Goal: Information Seeking & Learning: Learn about a topic

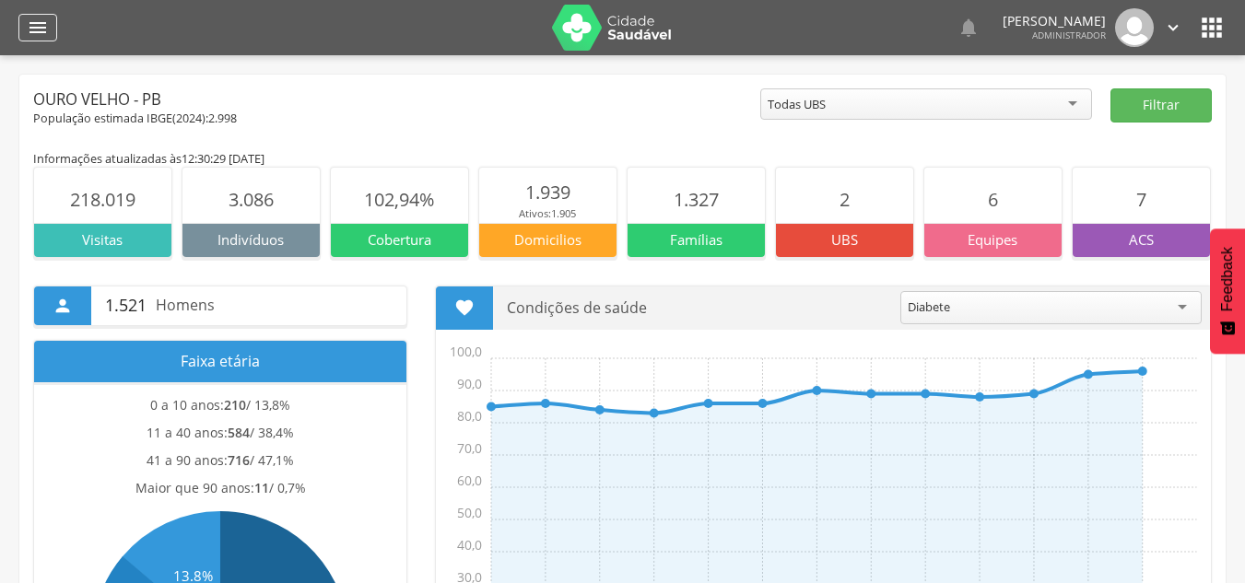
click at [34, 23] on icon "" at bounding box center [38, 28] width 22 height 22
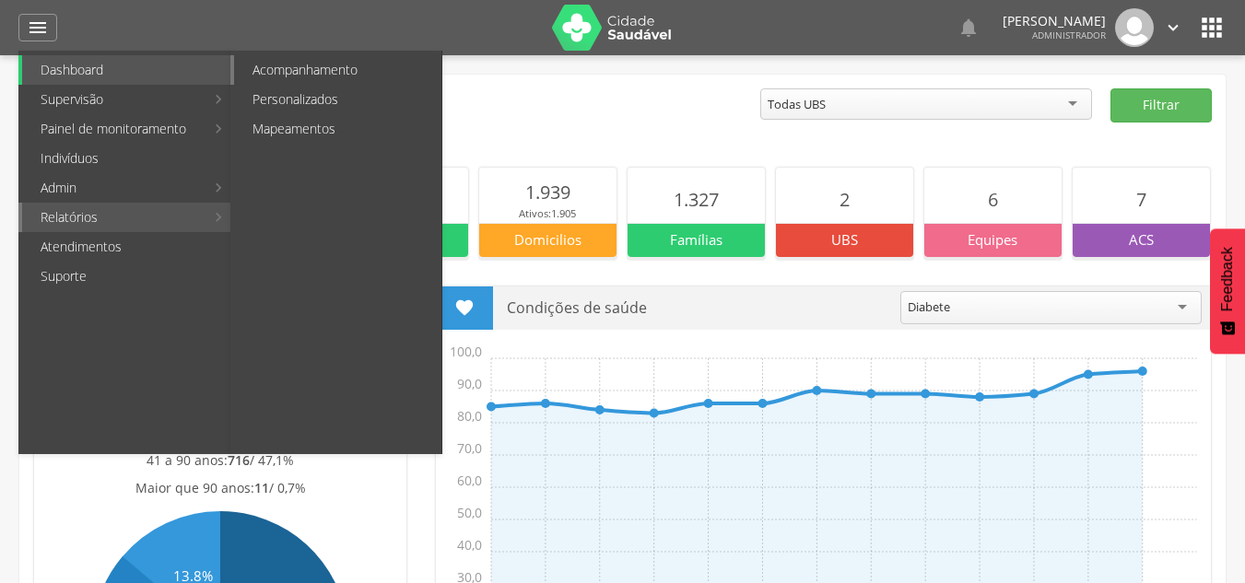
click at [321, 74] on link "Acompanhamento" at bounding box center [337, 69] width 207 height 29
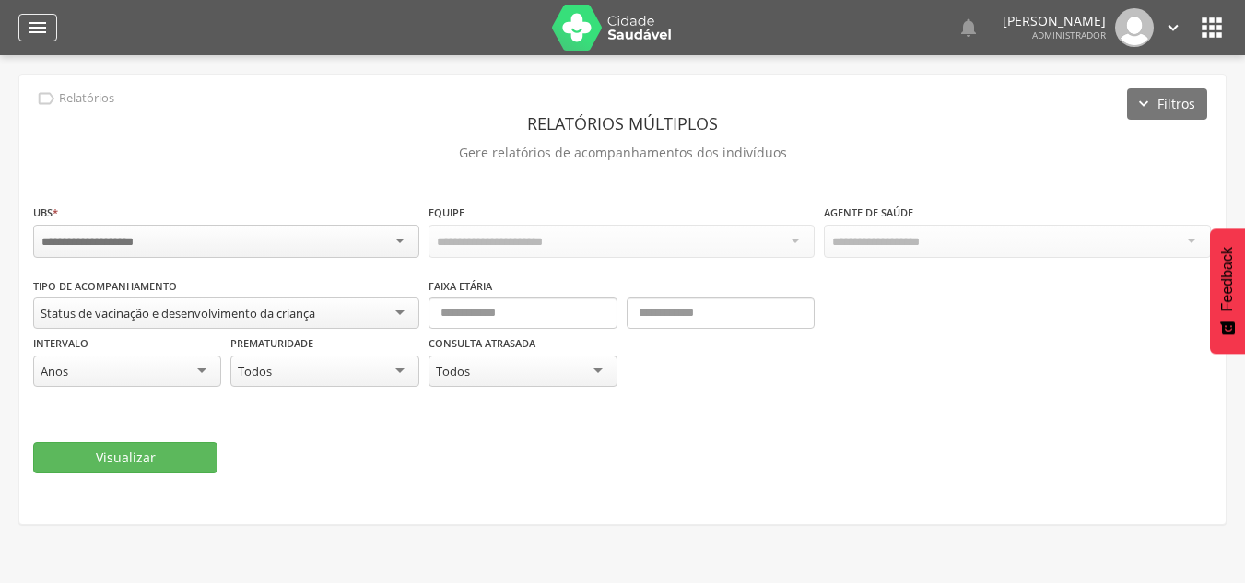
click at [38, 29] on icon "" at bounding box center [38, 28] width 22 height 22
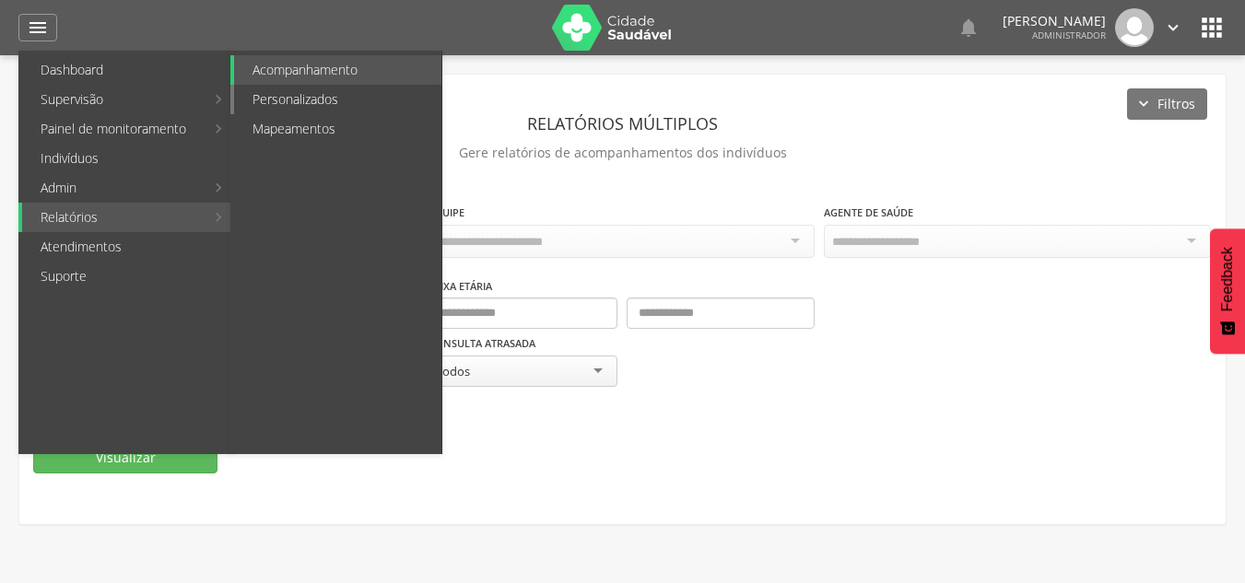
click at [310, 98] on link "Personalizados" at bounding box center [337, 99] width 207 height 29
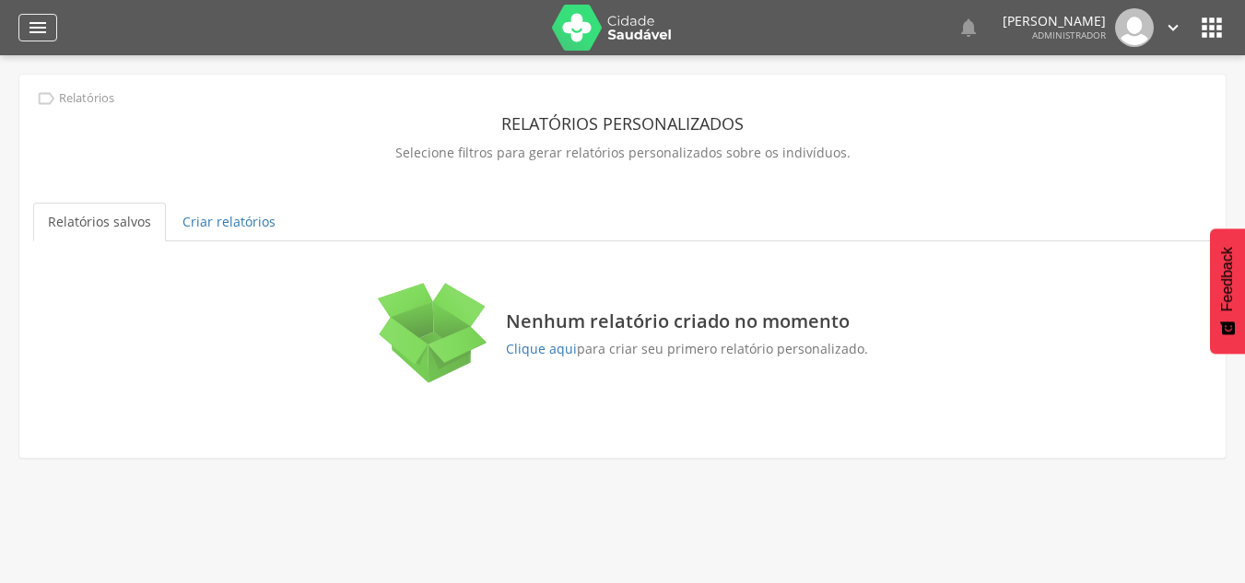
click at [30, 24] on icon "" at bounding box center [38, 28] width 22 height 22
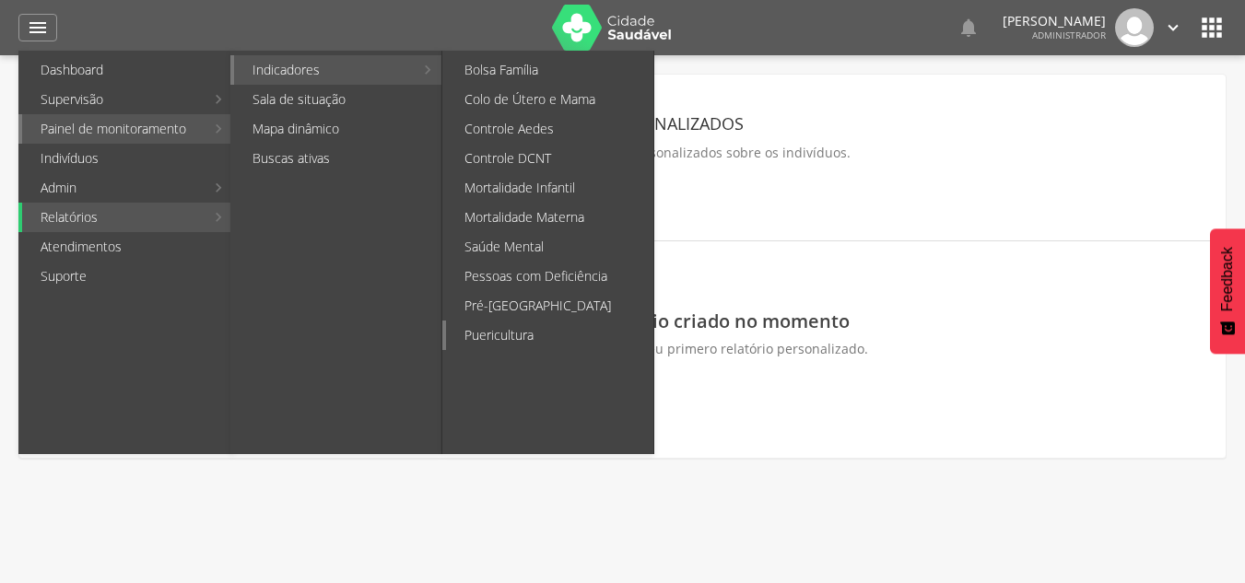
click at [510, 333] on link "Puericultura" at bounding box center [549, 335] width 207 height 29
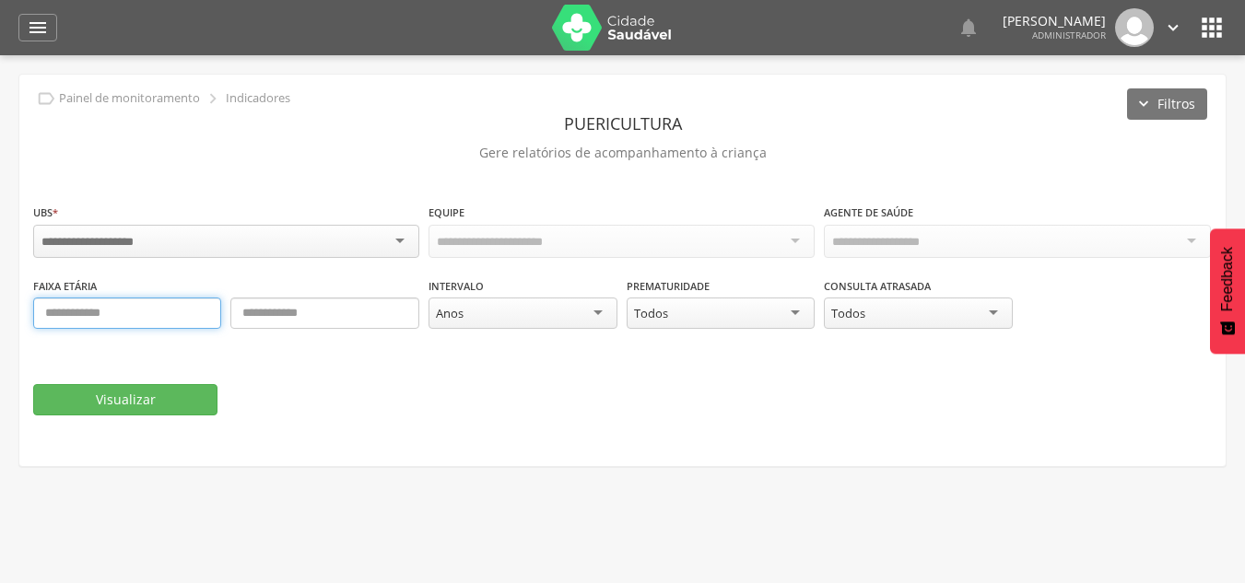
click at [120, 316] on input "text" at bounding box center [127, 313] width 188 height 31
type input "*"
click at [546, 306] on div "Anos" at bounding box center [523, 313] width 188 height 31
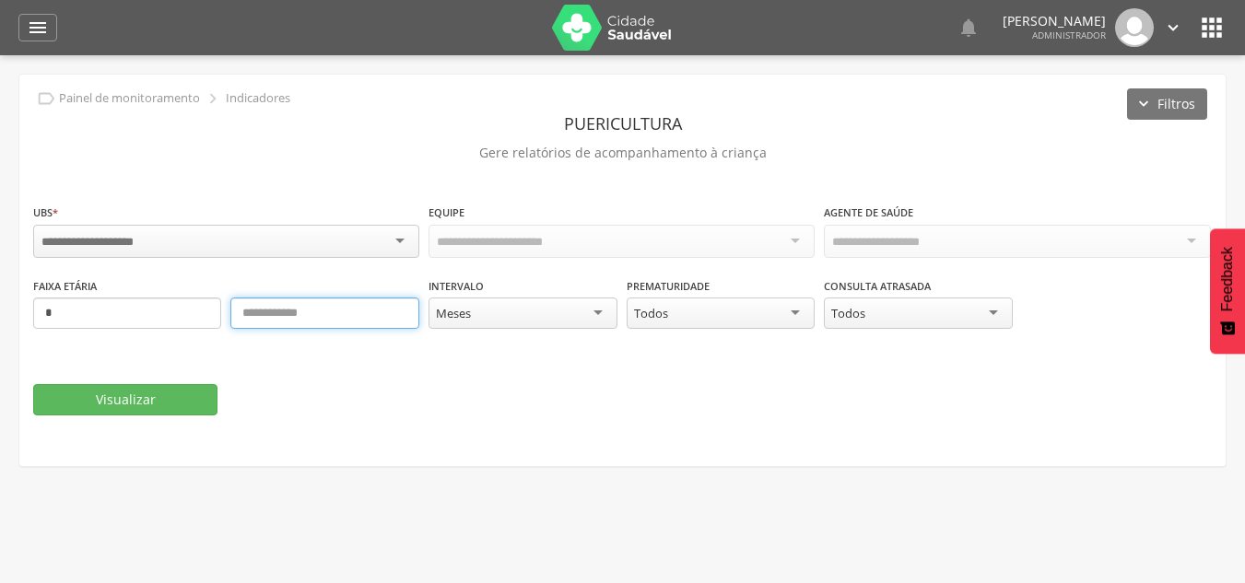
click at [348, 307] on input "text" at bounding box center [324, 313] width 188 height 31
type input "*"
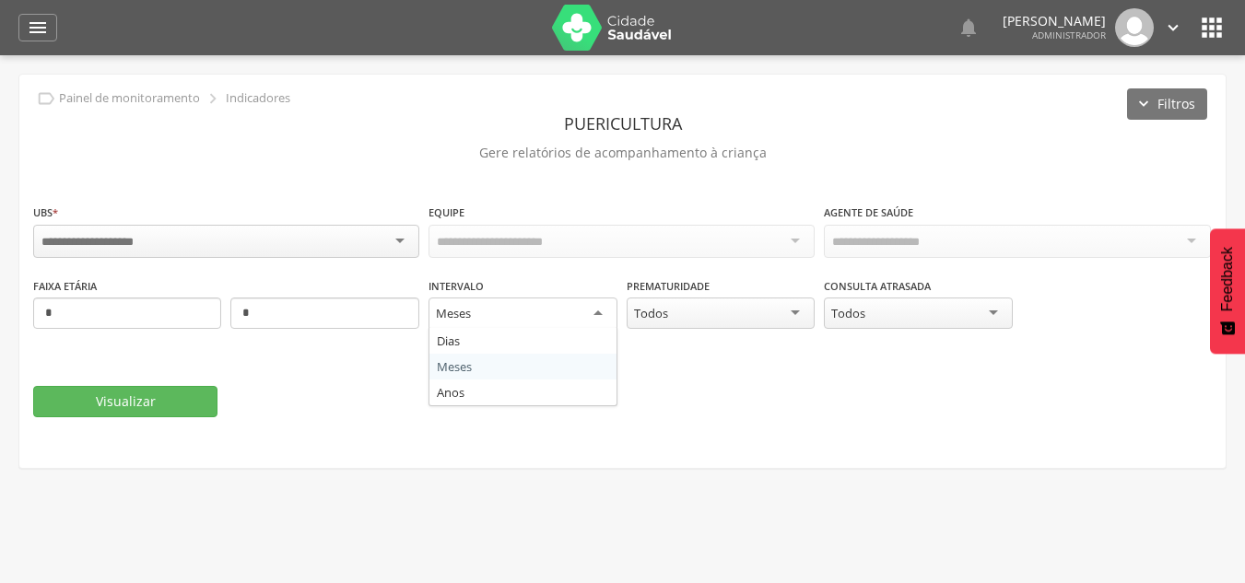
click at [486, 314] on div "Meses" at bounding box center [523, 314] width 188 height 33
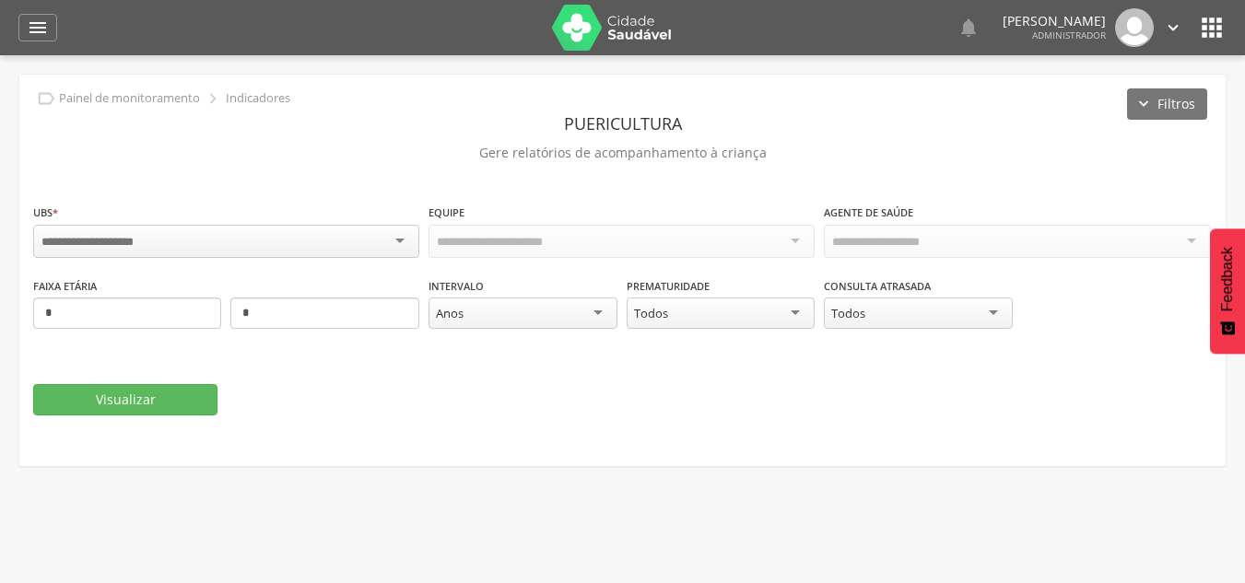
click at [772, 298] on div "Todos" at bounding box center [721, 313] width 188 height 31
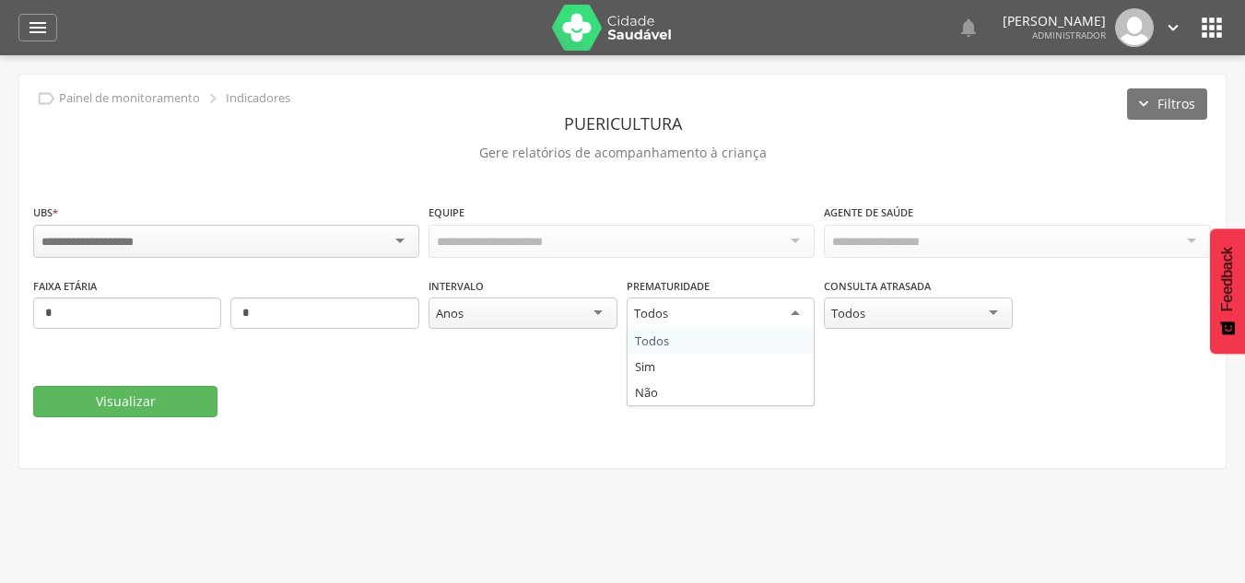
click at [772, 298] on div "Todos" at bounding box center [721, 314] width 188 height 33
click at [280, 245] on div at bounding box center [226, 241] width 386 height 33
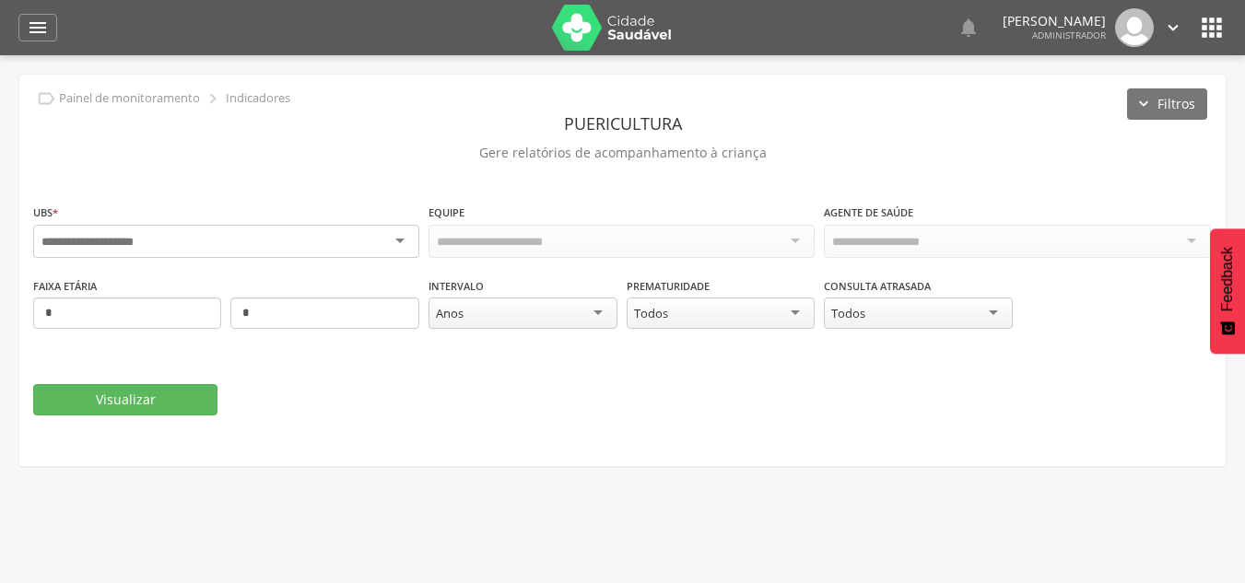
click at [280, 245] on div at bounding box center [226, 241] width 386 height 33
click at [613, 241] on div "Todas as equipes" at bounding box center [622, 240] width 386 height 31
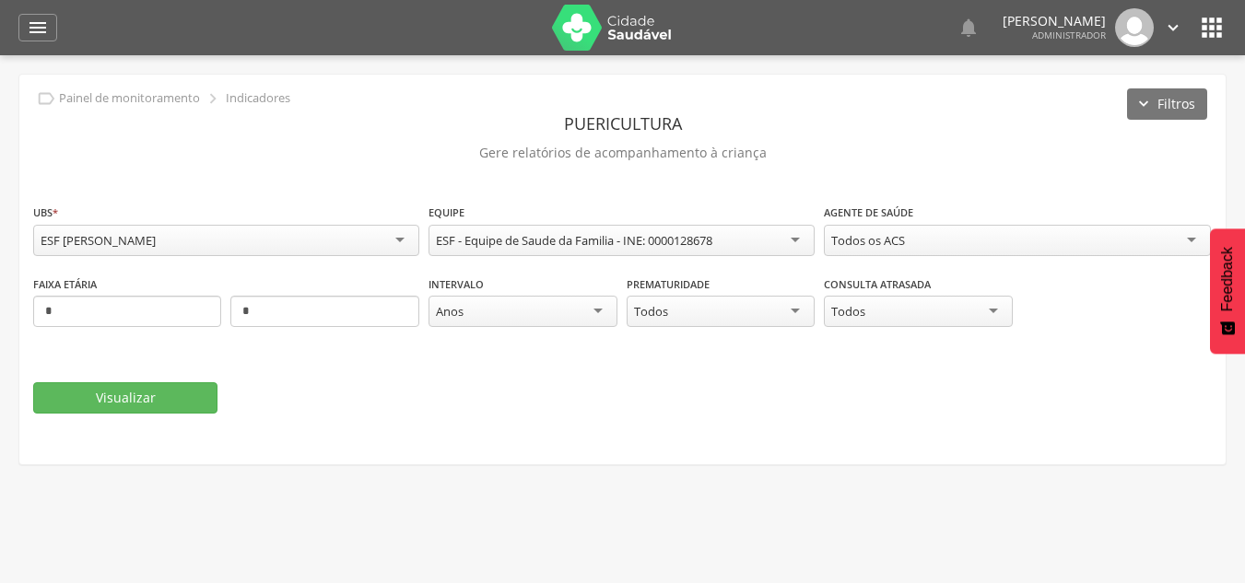
click at [971, 234] on div "Todos os ACS" at bounding box center [1017, 240] width 386 height 31
click at [119, 395] on button "Visualizar" at bounding box center [125, 397] width 184 height 31
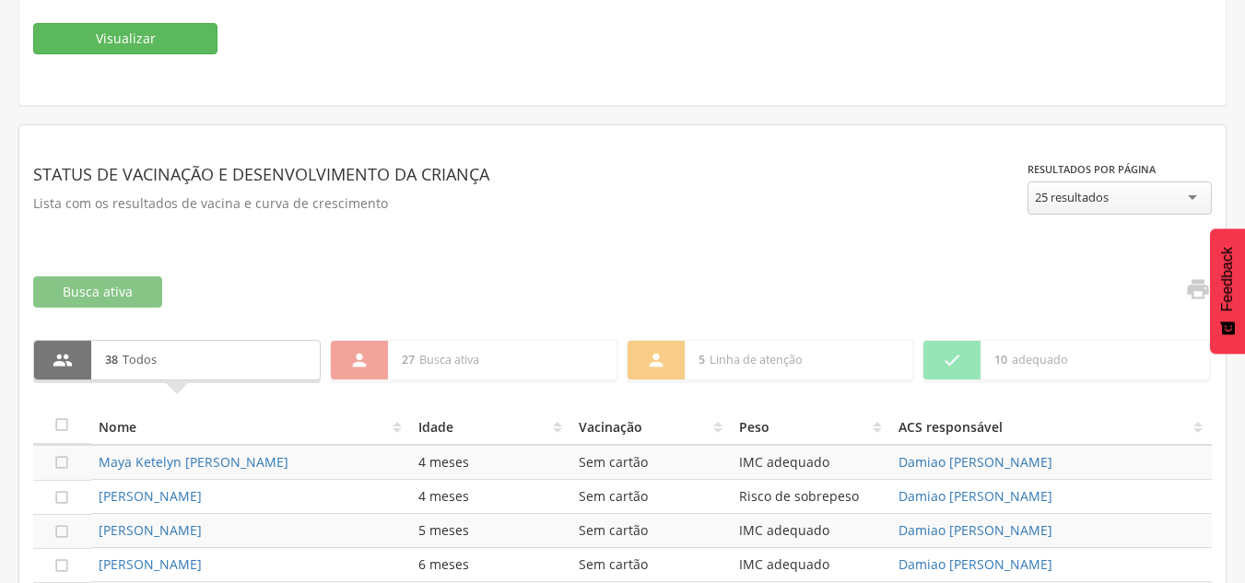
scroll to position [461, 0]
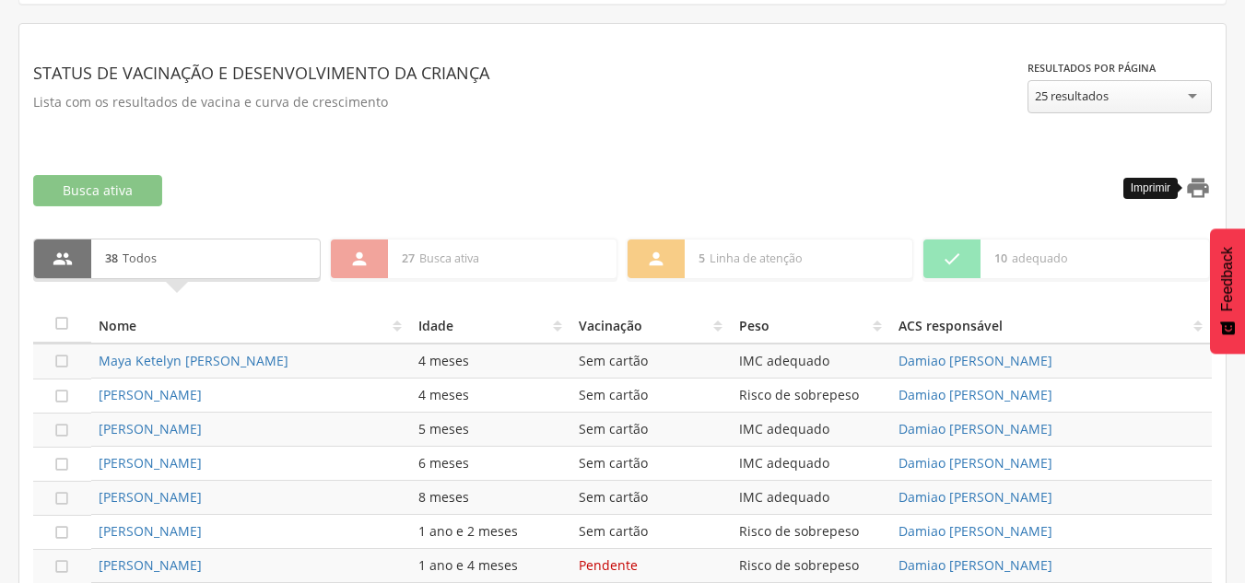
click at [1197, 178] on icon "" at bounding box center [1198, 188] width 26 height 26
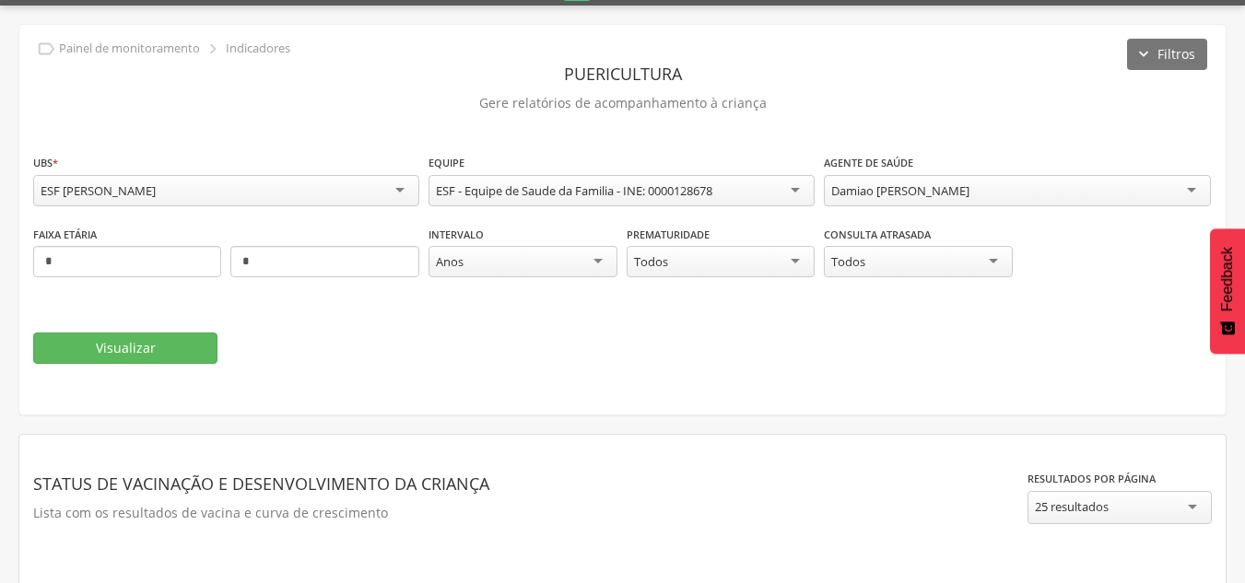
scroll to position [0, 0]
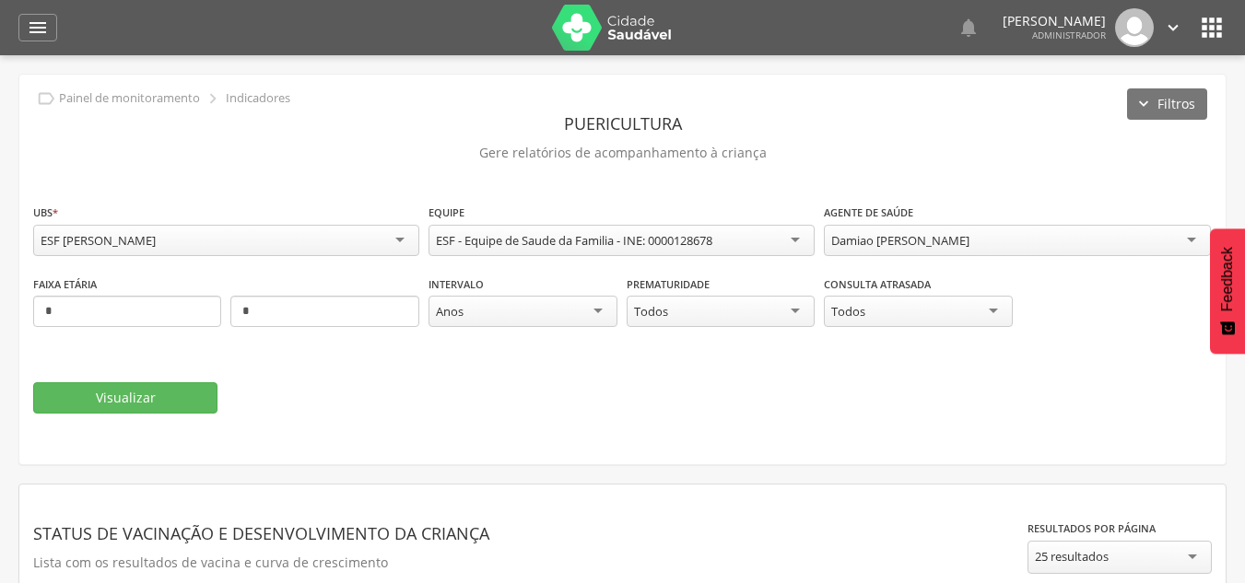
click at [988, 246] on div "Damiao [PERSON_NAME]" at bounding box center [1017, 240] width 386 height 31
click at [68, 402] on button "Visualizar" at bounding box center [125, 397] width 184 height 31
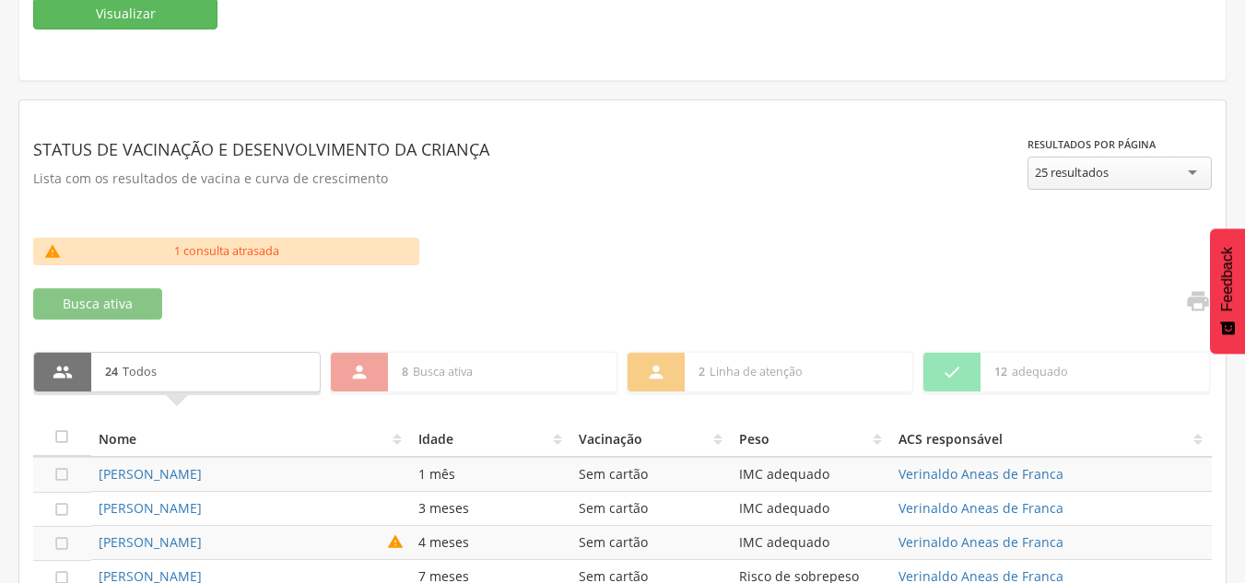
scroll to position [369, 0]
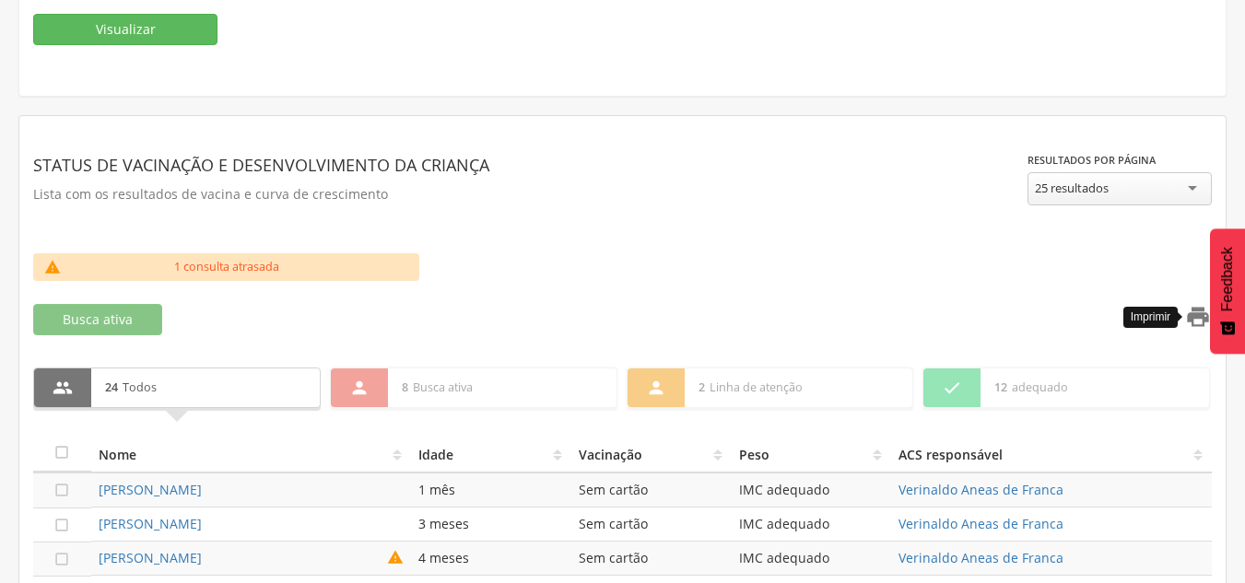
click at [1188, 316] on icon "" at bounding box center [1198, 317] width 26 height 26
